Goal: Information Seeking & Learning: Find specific fact

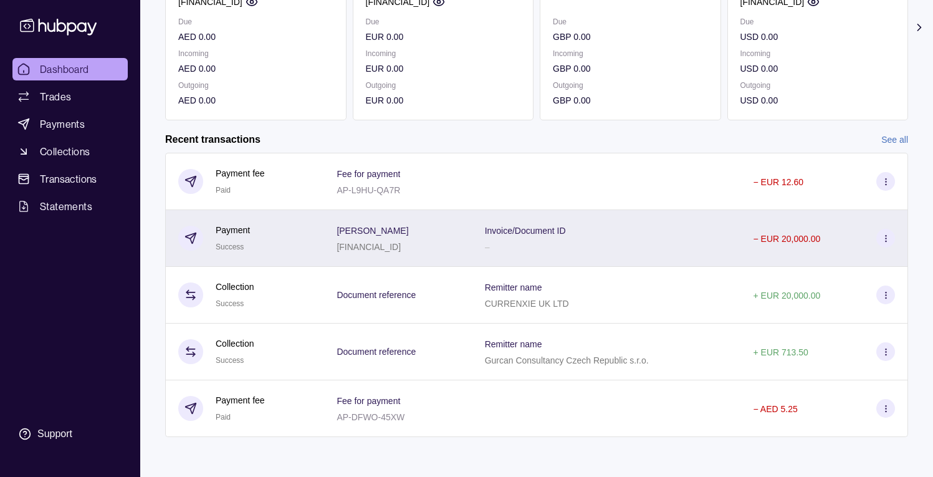
scroll to position [210, 0]
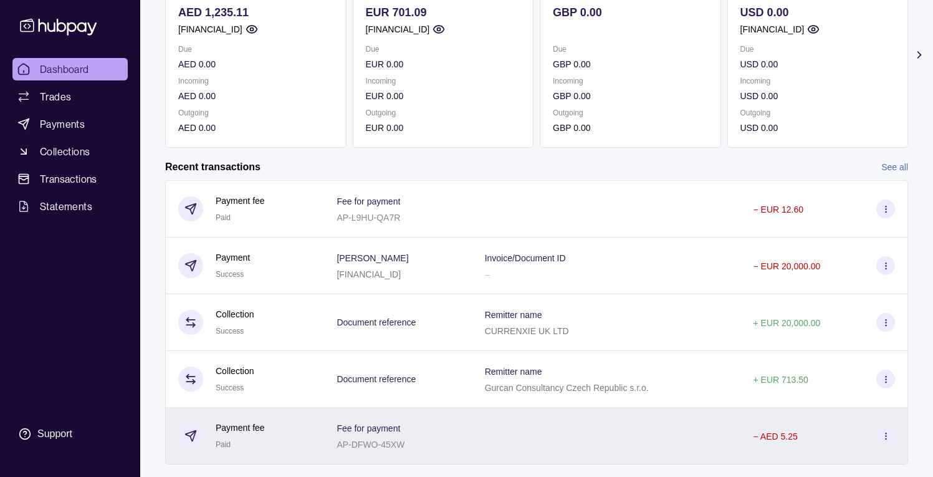
click at [669, 443] on div at bounding box center [606, 436] width 269 height 57
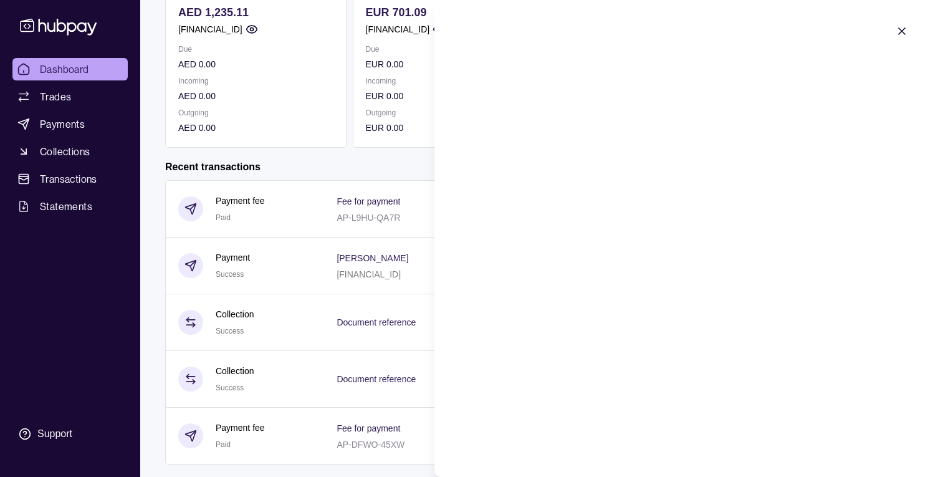
click at [901, 31] on icon "button" at bounding box center [902, 31] width 6 height 6
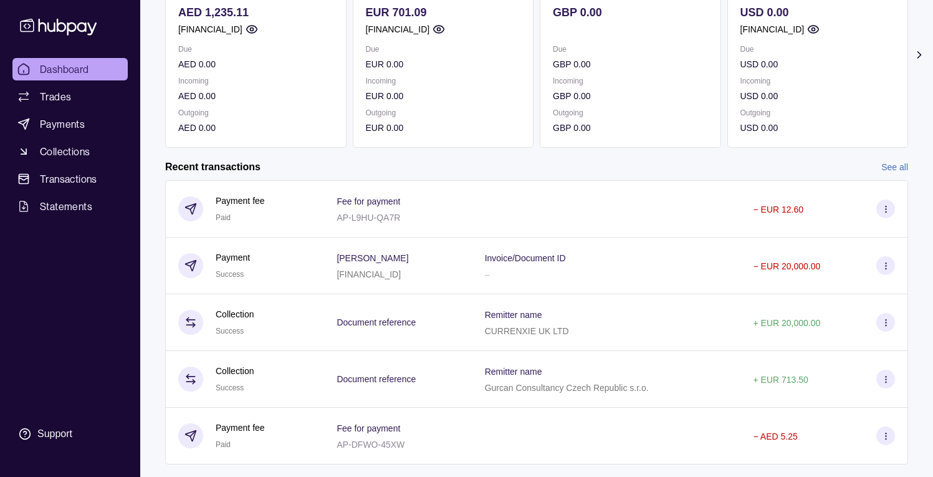
scroll to position [0, 0]
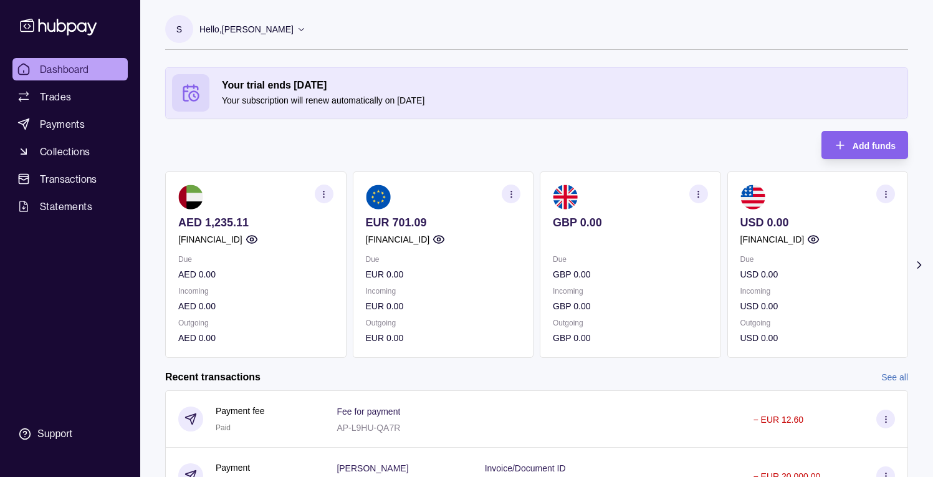
click at [520, 161] on div "Your trial ends [DATE] Your subscription will renew automatically on [DATE] Add…" at bounding box center [536, 212] width 743 height 290
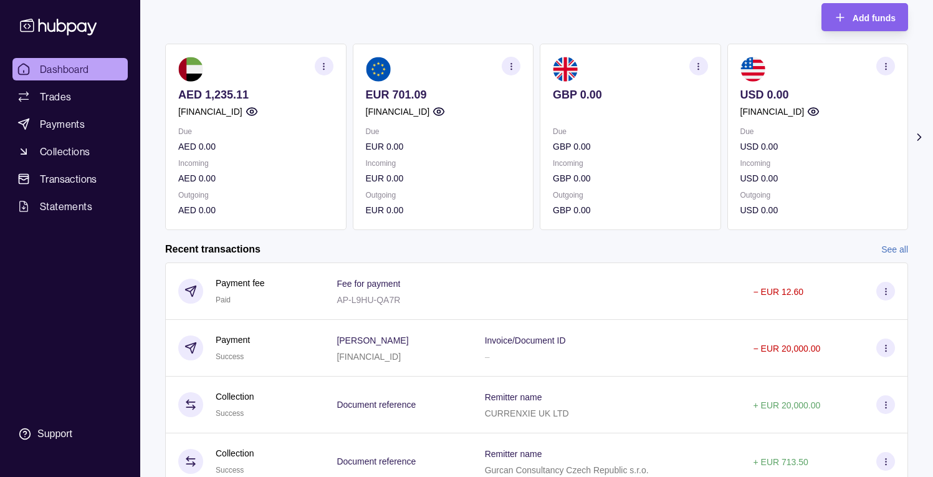
scroll to position [237, 0]
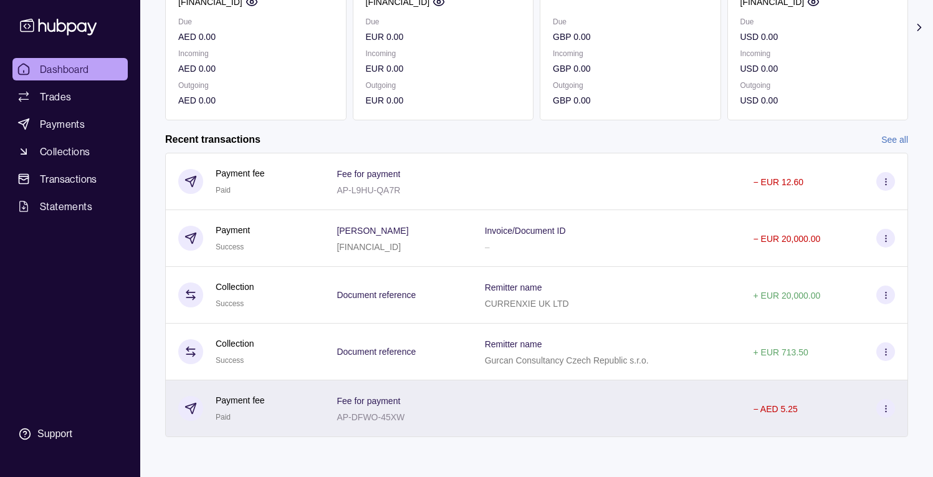
click at [720, 408] on div at bounding box center [606, 408] width 269 height 57
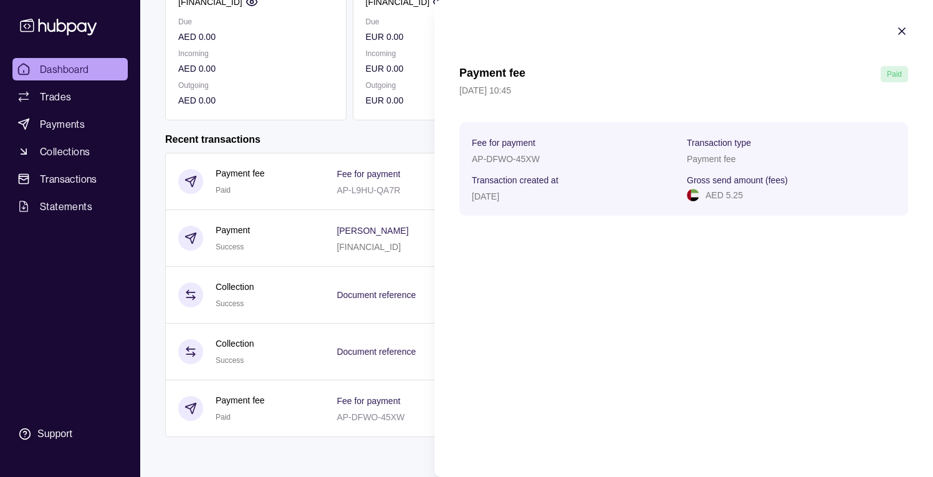
click at [358, 249] on html "Dashboard Trades Payments Collections Transactions Statements Support S Hello, …" at bounding box center [466, 120] width 933 height 714
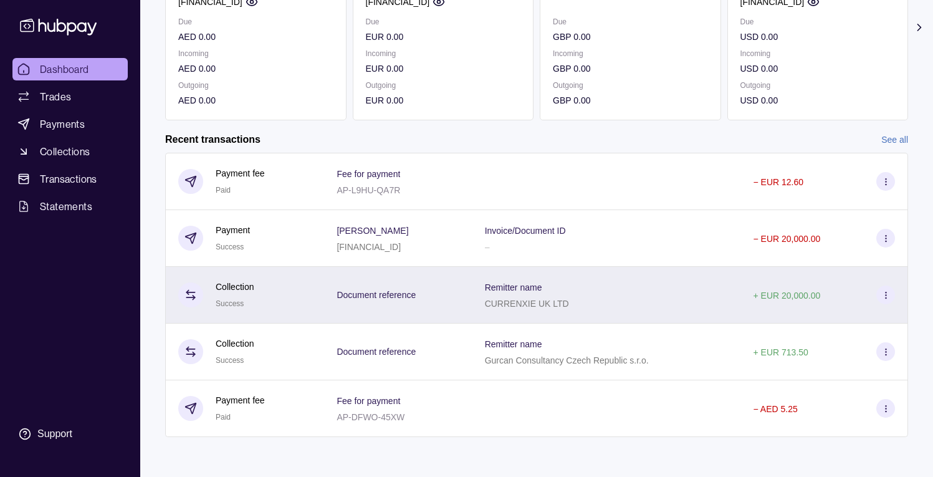
scroll to position [102, 0]
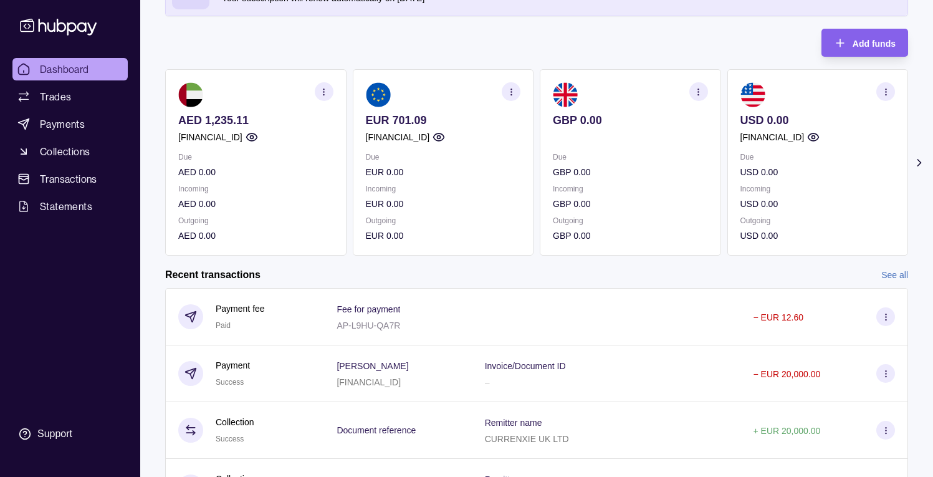
click at [513, 89] on icon "button" at bounding box center [511, 91] width 9 height 9
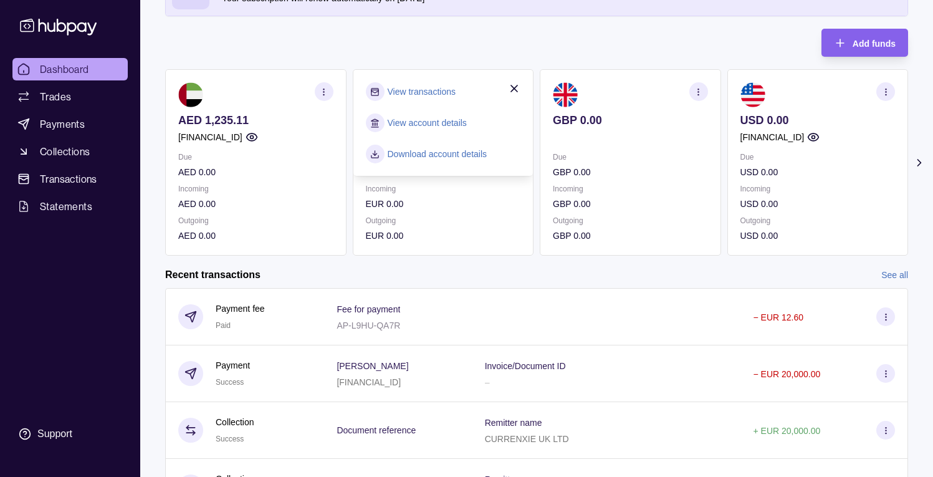
click at [439, 93] on link "View transactions" at bounding box center [422, 92] width 68 height 14
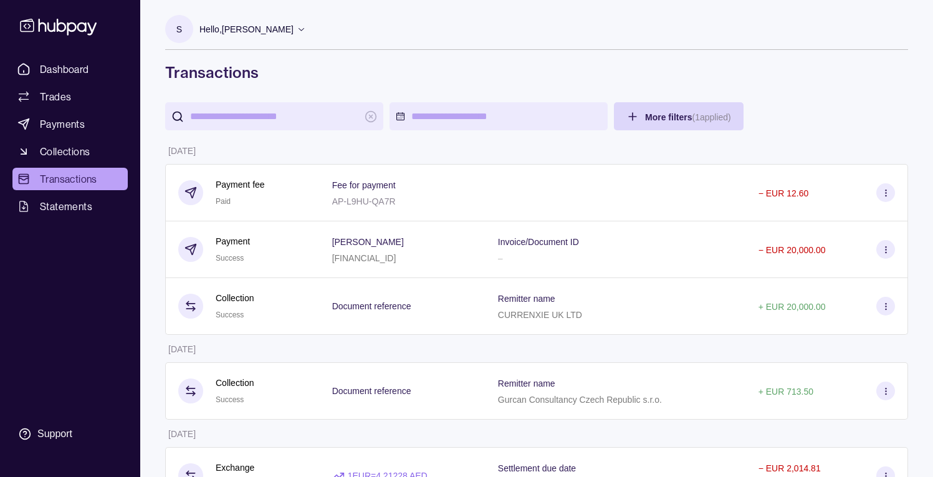
click at [71, 178] on span "Transactions" at bounding box center [68, 178] width 57 height 15
click at [92, 67] on link "Dashboard" at bounding box center [69, 69] width 115 height 22
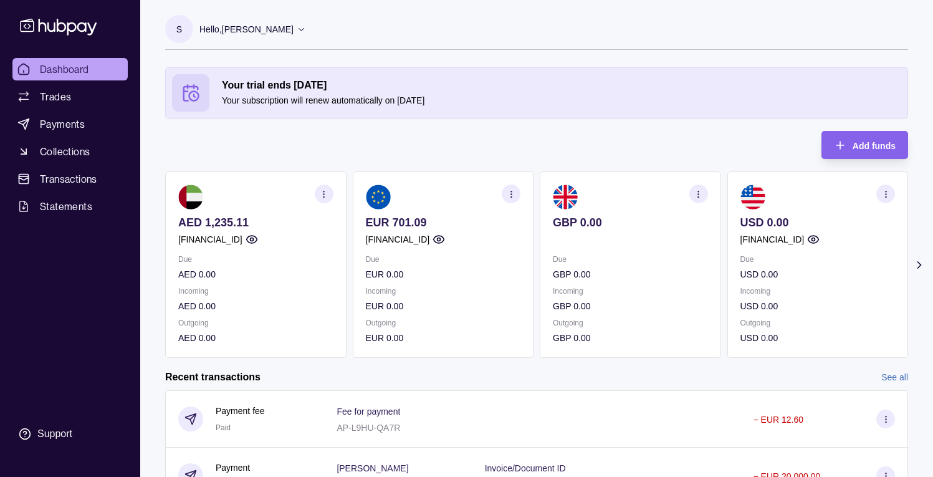
click at [328, 191] on section "button" at bounding box center [324, 193] width 19 height 19
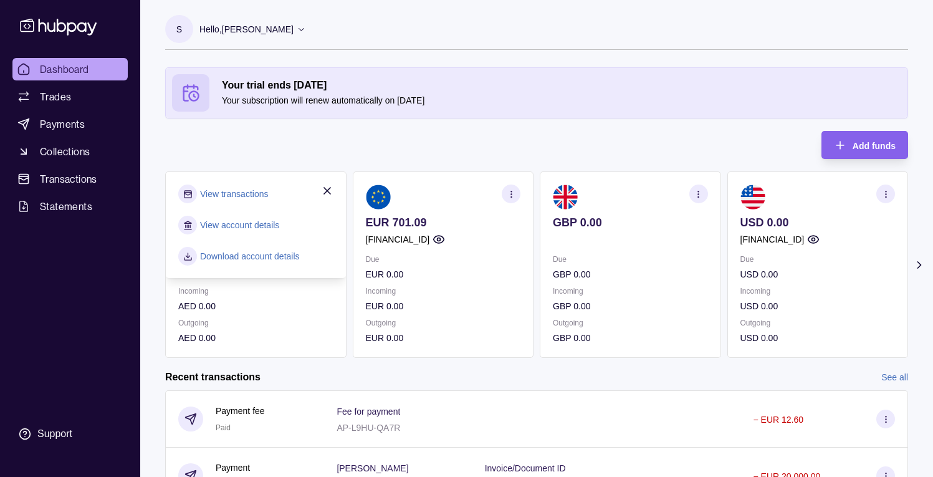
click at [241, 195] on link "View transactions" at bounding box center [234, 194] width 68 height 14
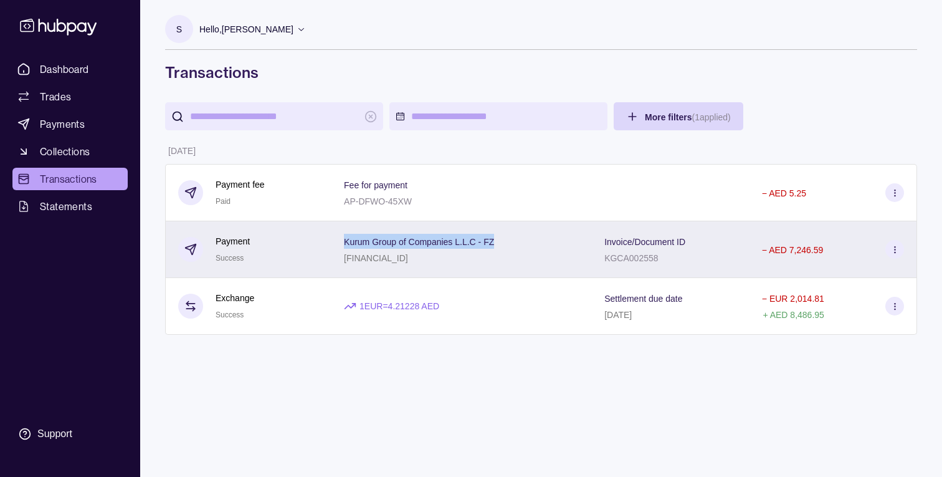
drag, startPoint x: 495, startPoint y: 239, endPoint x: 345, endPoint y: 245, distance: 150.3
click at [345, 245] on div "Kurum Group of Companies L.L.C - FZ [FINANCIAL_ID]" at bounding box center [462, 249] width 236 height 31
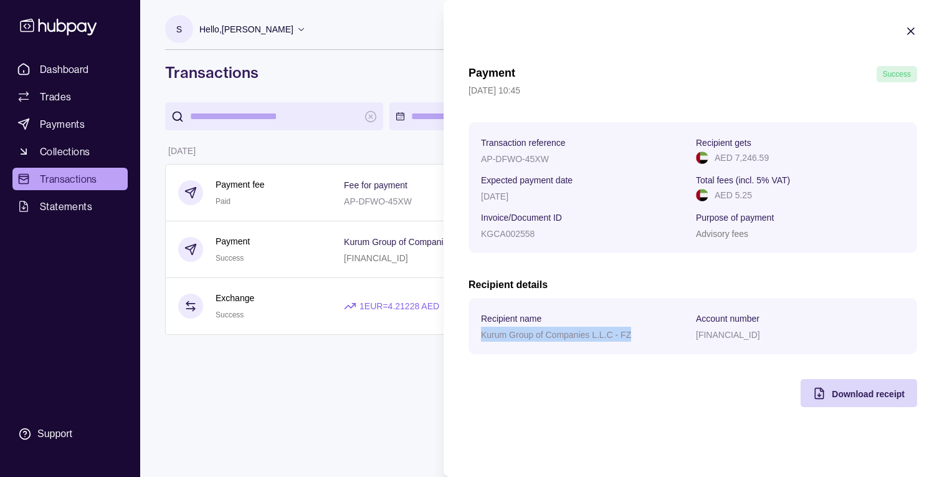
drag, startPoint x: 631, startPoint y: 335, endPoint x: 482, endPoint y: 333, distance: 149.0
click at [480, 333] on section "Recipient name Kurum Group of Companies L.L.C - FZ Account number [FINANCIAL_ID]" at bounding box center [693, 326] width 449 height 56
copy p "Kurum Group of Companies L.L.C - FZ"
click at [421, 213] on html "Dashboard Trades Payments Collections Transactions Statements Support S Hello, …" at bounding box center [471, 238] width 942 height 477
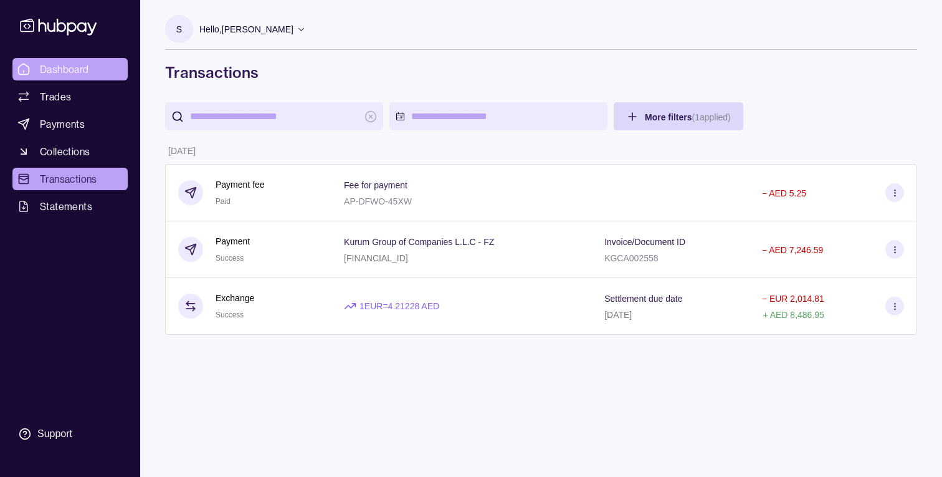
click at [72, 78] on link "Dashboard" at bounding box center [69, 69] width 115 height 22
